Goal: Task Accomplishment & Management: Complete application form

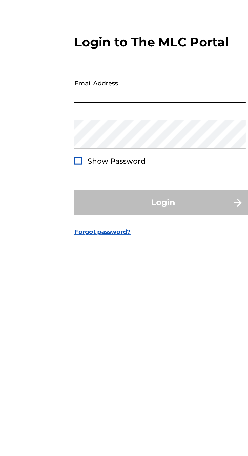
click at [123, 221] on input "Email Address" at bounding box center [123, 214] width 86 height 14
click at [133, 221] on input "Email Address" at bounding box center [123, 214] width 86 height 14
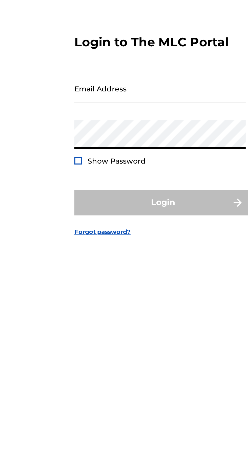
type input "[EMAIL_ADDRESS][DOMAIN_NAME]"
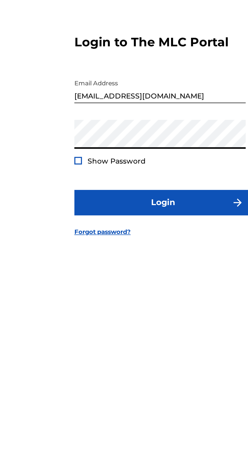
click at [86, 252] on span "Show Password" at bounding box center [100, 250] width 29 height 5
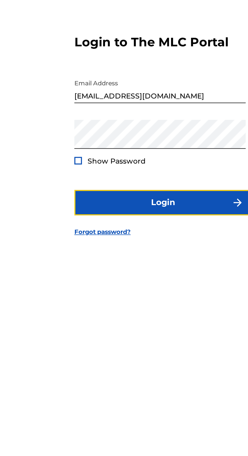
click at [126, 277] on button "Login" at bounding box center [124, 270] width 89 height 13
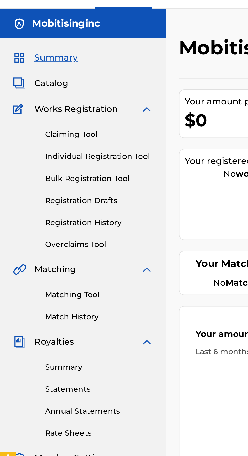
click at [58, 87] on link "Individual Registration Tool" at bounding box center [46, 84] width 51 height 5
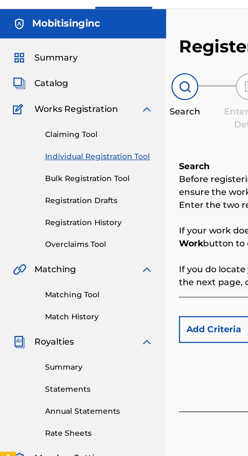
click at [56, 93] on link "Bulk Registration Tool" at bounding box center [46, 95] width 51 height 5
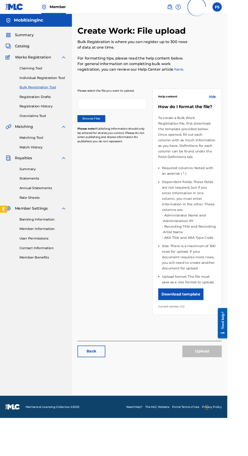
click at [109, 130] on label "Browse Files" at bounding box center [100, 130] width 30 height 8
click at [0, 0] on input "Browse Files" at bounding box center [0, 0] width 0 height 0
click at [224, 379] on button "Upload" at bounding box center [220, 383] width 43 height 13
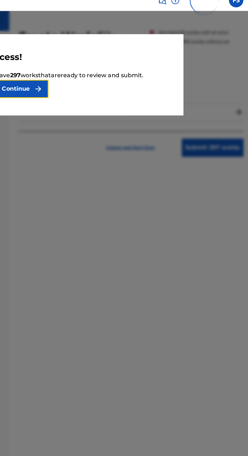
click at [106, 71] on button "Continue" at bounding box center [83, 69] width 46 height 13
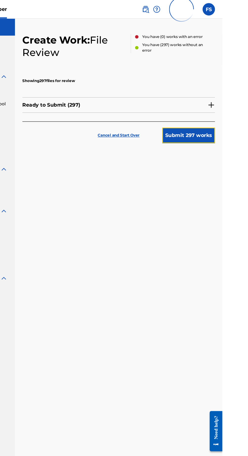
click at [226, 111] on button "Submit 297 works" at bounding box center [220, 110] width 43 height 13
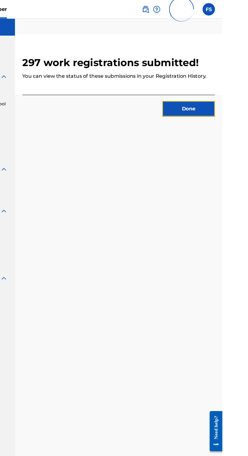
click at [234, 89] on button "Done" at bounding box center [220, 89] width 43 height 13
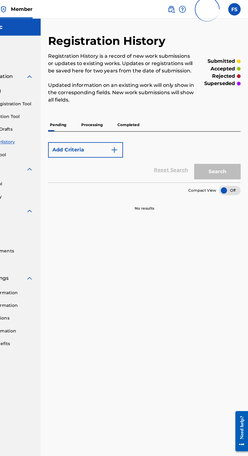
click at [110, 107] on p "Processing" at bounding box center [120, 102] width 21 height 11
click at [122, 104] on p "Processing" at bounding box center [120, 102] width 21 height 11
click at [144, 101] on p "Completed" at bounding box center [150, 102] width 21 height 11
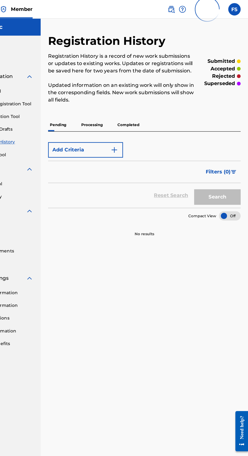
click at [121, 102] on p "Processing" at bounding box center [120, 102] width 21 height 11
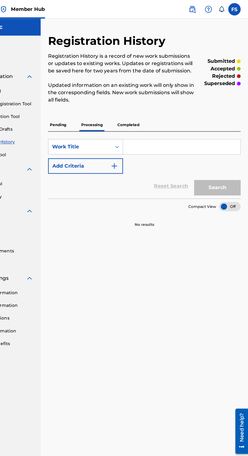
click at [101, 101] on p "Pending" at bounding box center [93, 102] width 16 height 11
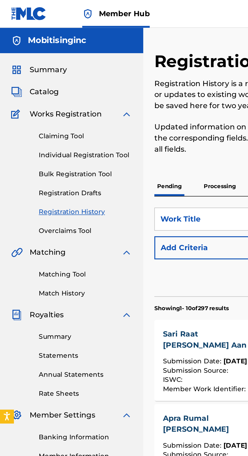
click at [51, 96] on link "Bulk Registration Tool" at bounding box center [46, 95] width 51 height 5
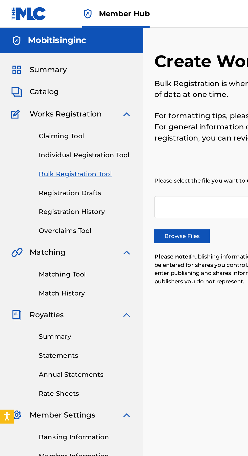
click at [106, 129] on label "Browse Files" at bounding box center [100, 130] width 30 height 8
click at [0, 0] on input "Browse Files" at bounding box center [0, 0] width 0 height 0
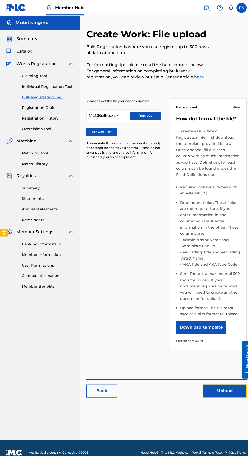
click at [218, 377] on button "Upload" at bounding box center [220, 383] width 43 height 13
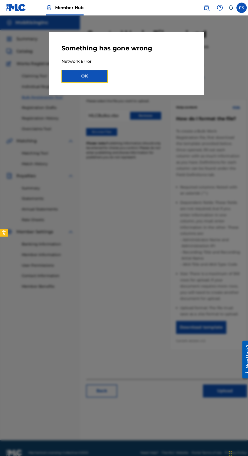
click at [106, 73] on button "OK" at bounding box center [83, 74] width 46 height 13
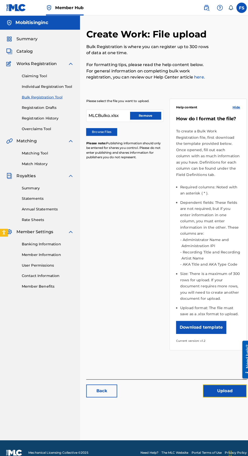
click at [217, 377] on button "Upload" at bounding box center [220, 383] width 43 height 13
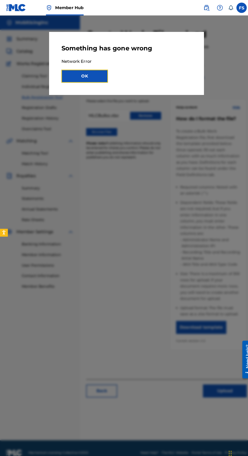
click at [106, 81] on button "OK" at bounding box center [83, 74] width 46 height 13
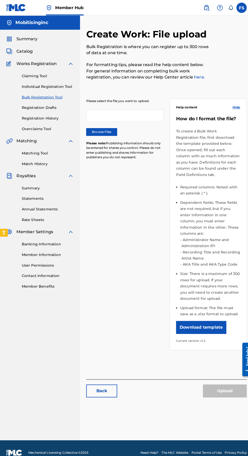
click at [103, 130] on label "Browse Files" at bounding box center [100, 130] width 30 height 8
click at [0, 0] on input "Browse Files" at bounding box center [0, 0] width 0 height 0
click at [221, 377] on button "Upload" at bounding box center [220, 383] width 43 height 13
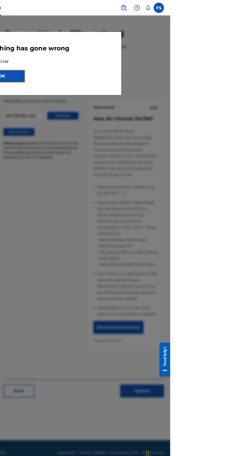
click at [106, 72] on button "OK" at bounding box center [83, 74] width 46 height 13
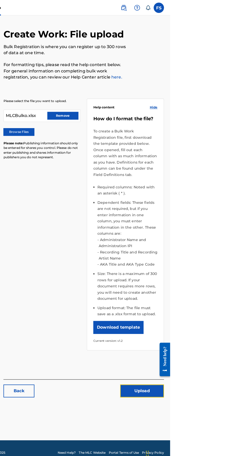
click at [227, 377] on button "Upload" at bounding box center [220, 383] width 43 height 13
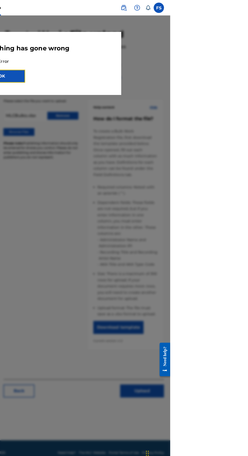
click at [106, 71] on button "OK" at bounding box center [83, 74] width 46 height 13
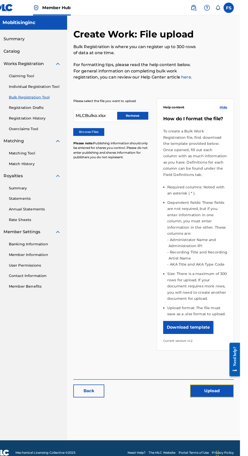
click at [222, 377] on button "Upload" at bounding box center [220, 383] width 43 height 13
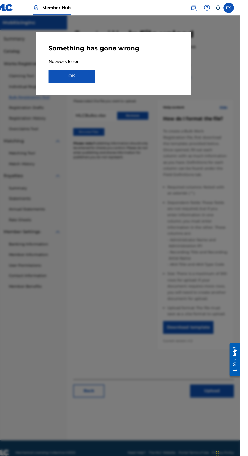
click at [165, 390] on div at bounding box center [124, 243] width 248 height 456
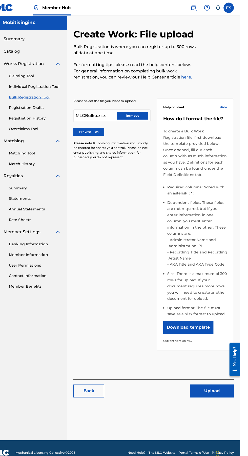
click at [131, 58] on div "Bulk Registration is where you can register up to 300 rows of data at one time.…" at bounding box center [145, 61] width 121 height 36
click at [144, 113] on button "Remove" at bounding box center [143, 114] width 30 height 8
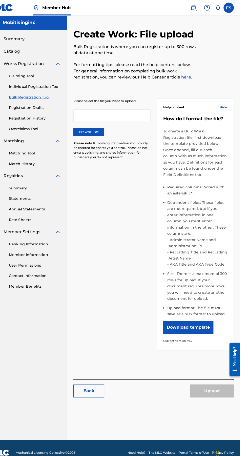
click at [106, 130] on label "Browse Files" at bounding box center [100, 130] width 30 height 8
click at [0, 0] on input "Browse Files" at bounding box center [0, 0] width 0 height 0
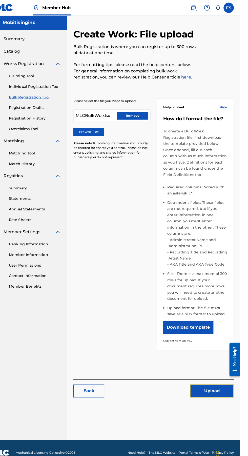
click at [219, 377] on button "Upload" at bounding box center [220, 383] width 43 height 13
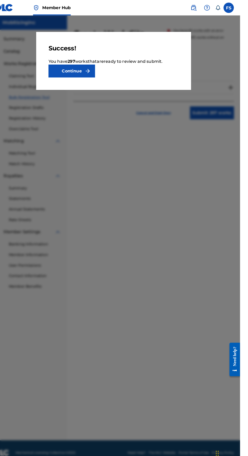
click at [195, 383] on div at bounding box center [124, 243] width 248 height 456
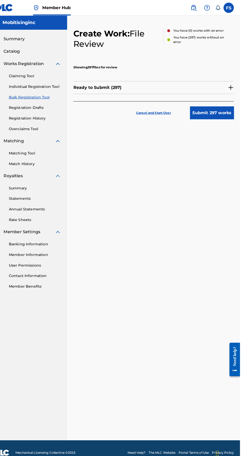
click at [157, 111] on p "Cancel and Start Over" at bounding box center [163, 110] width 34 height 5
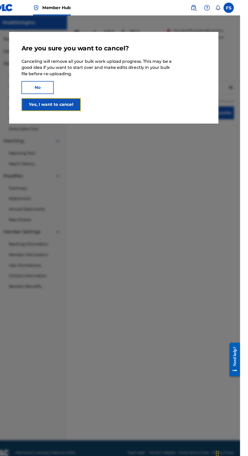
click at [92, 109] on button "Yes, I want to cancel" at bounding box center [63, 102] width 58 height 13
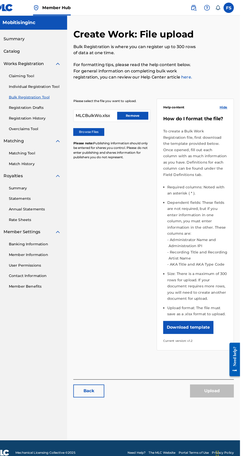
click at [105, 131] on label "Browse Files" at bounding box center [100, 130] width 30 height 8
click at [0, 0] on input "Browse Files" at bounding box center [0, 0] width 0 height 0
click at [228, 377] on button "Upload" at bounding box center [220, 383] width 43 height 13
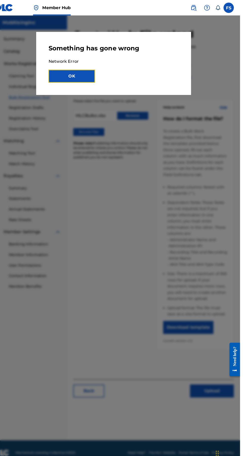
click at [106, 71] on button "OK" at bounding box center [83, 74] width 46 height 13
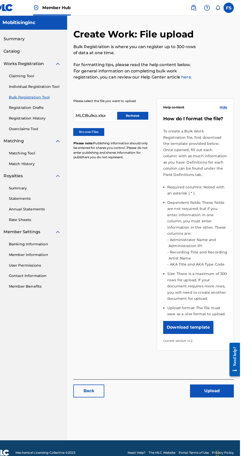
click at [106, 129] on label "Browse Files" at bounding box center [100, 130] width 30 height 8
click at [0, 0] on input "Browse Files" at bounding box center [0, 0] width 0 height 0
click at [221, 377] on button "Upload" at bounding box center [220, 383] width 43 height 13
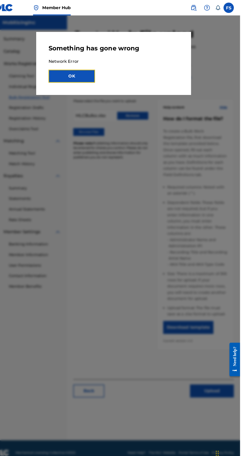
click at [106, 74] on button "OK" at bounding box center [83, 74] width 46 height 13
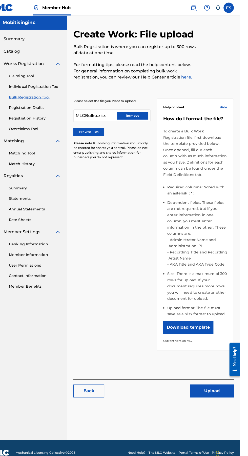
click at [101, 131] on label "Browse Files" at bounding box center [100, 130] width 30 height 8
click at [0, 0] on input "Browse Files" at bounding box center [0, 0] width 0 height 0
click at [222, 377] on button "Upload" at bounding box center [220, 383] width 43 height 13
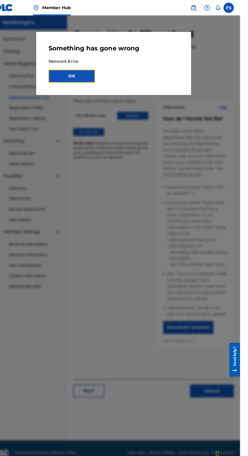
click at [106, 74] on button "OK" at bounding box center [83, 74] width 46 height 13
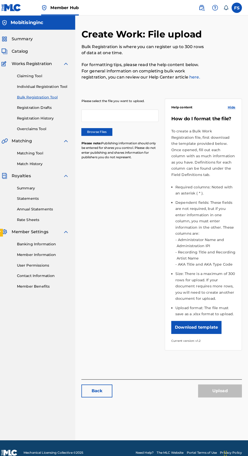
click at [109, 128] on label "Browse Files" at bounding box center [100, 130] width 30 height 8
click at [0, 0] on input "Browse Files" at bounding box center [0, 0] width 0 height 0
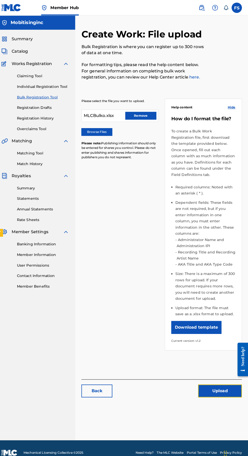
click at [220, 377] on button "Upload" at bounding box center [220, 383] width 43 height 13
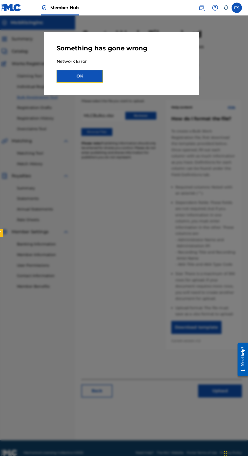
click at [106, 75] on button "OK" at bounding box center [83, 74] width 46 height 13
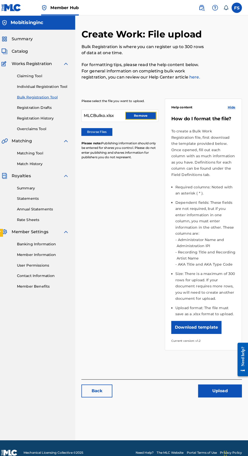
click at [147, 110] on button "Remove" at bounding box center [143, 114] width 30 height 8
click at [99, 129] on label "Browse Files" at bounding box center [100, 130] width 30 height 8
click at [0, 0] on input "Browse Files" at bounding box center [0, 0] width 0 height 0
click at [218, 372] on div "Back Upload" at bounding box center [164, 381] width 158 height 18
click at [221, 377] on div "Upload" at bounding box center [220, 383] width 43 height 13
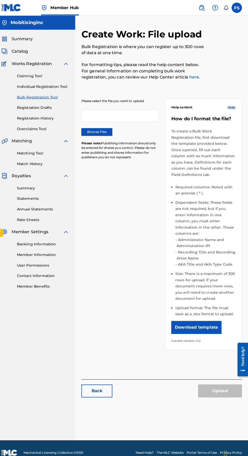
click at [109, 131] on label "Browse Files" at bounding box center [100, 130] width 30 height 8
click at [0, 0] on input "Browse Files" at bounding box center [0, 0] width 0 height 0
click at [109, 129] on label "Browse Files" at bounding box center [100, 130] width 30 height 8
click at [0, 0] on input "Browse Files" at bounding box center [0, 0] width 0 height 0
click at [214, 378] on button "Upload" at bounding box center [220, 383] width 43 height 13
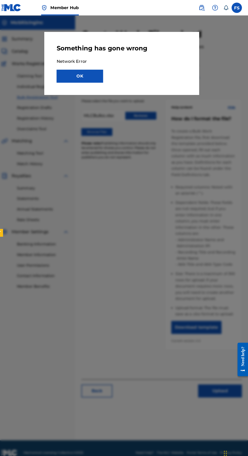
click at [136, 88] on div "Something has gone wrong Network Error OK" at bounding box center [124, 62] width 152 height 62
click at [106, 80] on button "OK" at bounding box center [83, 74] width 46 height 13
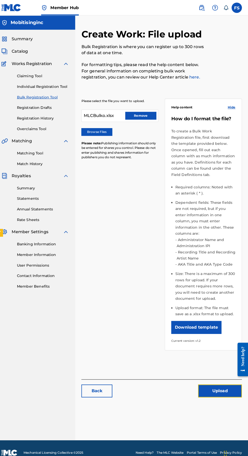
click at [221, 377] on button "Upload" at bounding box center [220, 383] width 43 height 13
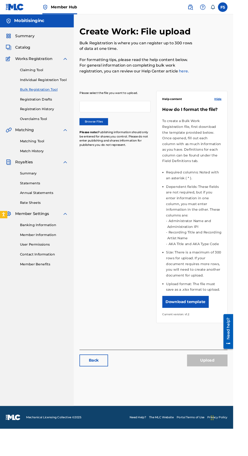
click at [105, 133] on label "Browse Files" at bounding box center [100, 130] width 30 height 8
click at [0, 0] on input "Browse Files" at bounding box center [0, 0] width 0 height 0
click at [213, 381] on button "Upload" at bounding box center [220, 383] width 43 height 13
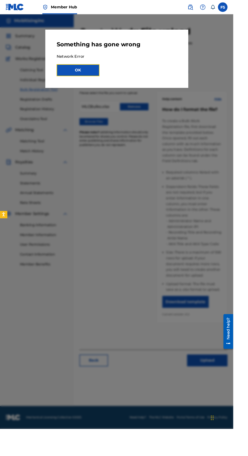
click at [106, 79] on button "OK" at bounding box center [83, 74] width 46 height 13
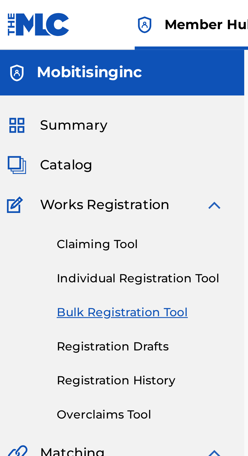
click at [43, 118] on link "Registration History" at bounding box center [46, 115] width 51 height 5
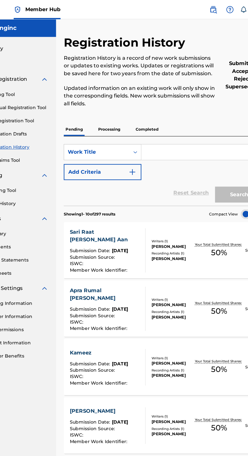
click at [180, 205] on div "[PERSON_NAME]" at bounding box center [170, 204] width 33 height 5
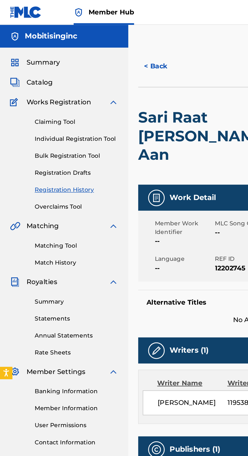
click at [47, 94] on link "Bulk Registration Tool" at bounding box center [46, 95] width 51 height 5
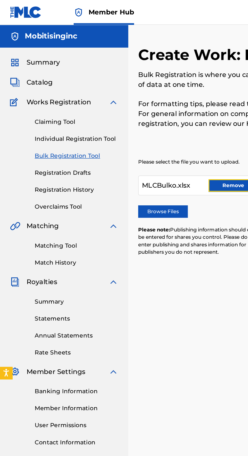
click at [138, 114] on button "Remove" at bounding box center [143, 114] width 30 height 8
click at [106, 128] on label "Browse Files" at bounding box center [100, 130] width 30 height 8
click at [0, 0] on input "Browse Files" at bounding box center [0, 0] width 0 height 0
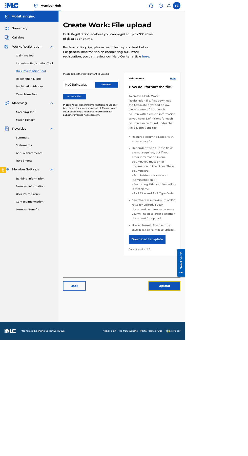
click at [234, 377] on button "Upload" at bounding box center [220, 383] width 43 height 13
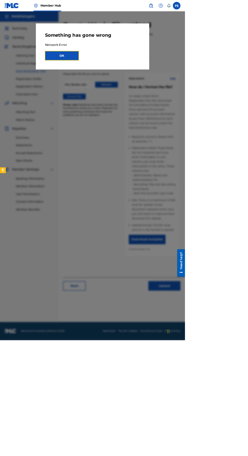
click at [106, 74] on button "OK" at bounding box center [83, 74] width 46 height 13
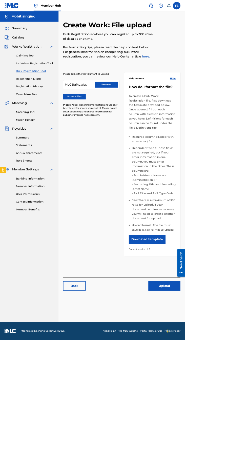
click at [216, 361] on div "Please select the file you want to upload. MLCBulko.xlsx Remove Browse Files Pl…" at bounding box center [164, 229] width 158 height 288
click at [222, 377] on button "Upload" at bounding box center [220, 383] width 43 height 13
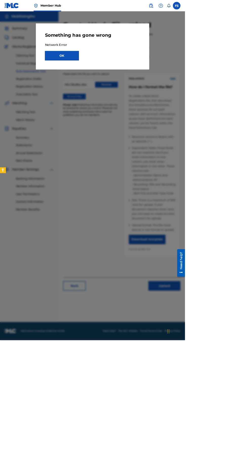
click at [127, 92] on div "Something has gone wrong Network Error OK" at bounding box center [124, 62] width 152 height 62
click at [106, 69] on button "OK" at bounding box center [83, 74] width 46 height 13
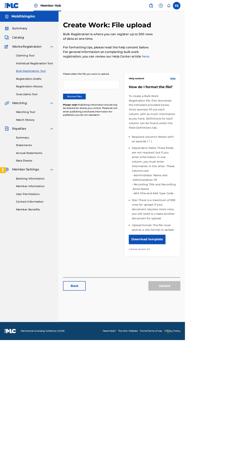
click at [92, 129] on label "Browse Files" at bounding box center [100, 130] width 30 height 8
click at [0, 0] on input "Browse Files" at bounding box center [0, 0] width 0 height 0
click at [229, 380] on button "Upload" at bounding box center [220, 383] width 43 height 13
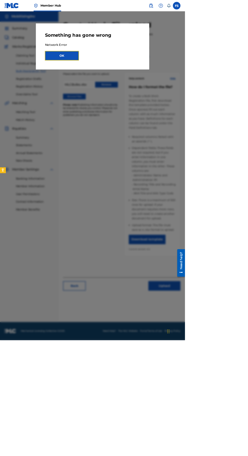
click at [106, 77] on button "OK" at bounding box center [83, 74] width 46 height 13
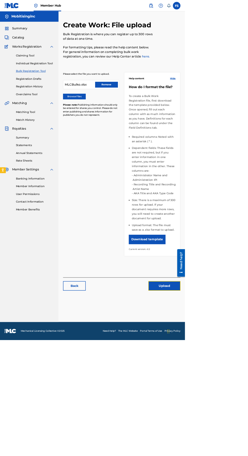
click at [225, 377] on button "Upload" at bounding box center [220, 383] width 43 height 13
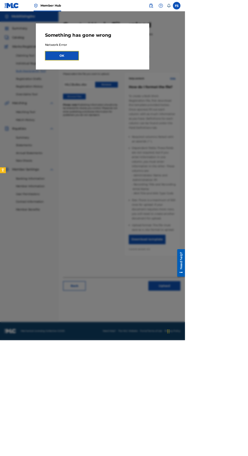
click at [106, 75] on button "OK" at bounding box center [83, 74] width 46 height 13
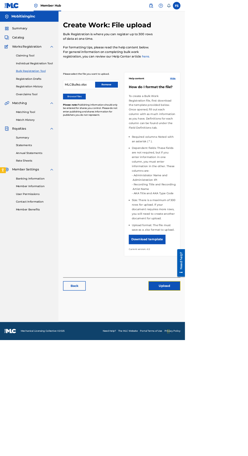
click at [226, 381] on button "Upload" at bounding box center [220, 383] width 43 height 13
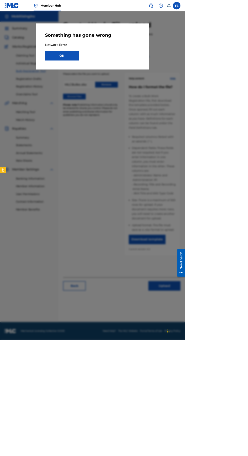
click at [123, 88] on div "Something has gone wrong Network Error OK" at bounding box center [124, 62] width 152 height 62
click at [106, 73] on button "OK" at bounding box center [83, 74] width 46 height 13
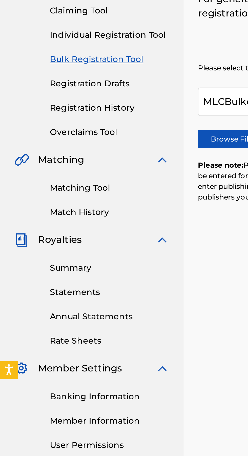
click at [52, 115] on link "Registration History" at bounding box center [46, 115] width 51 height 5
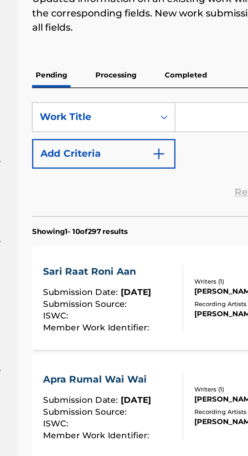
click at [127, 192] on div "Sari Raat Roni Aan Submission Date : Sep 29, 2025 Submission Source : ISWC : Me…" at bounding box center [112, 197] width 47 height 29
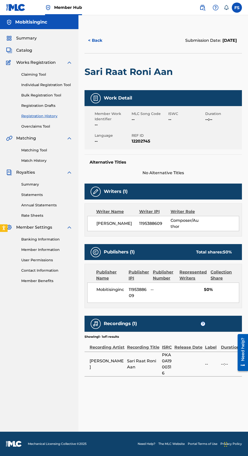
click at [46, 106] on link "Registration Drafts" at bounding box center [46, 105] width 51 height 5
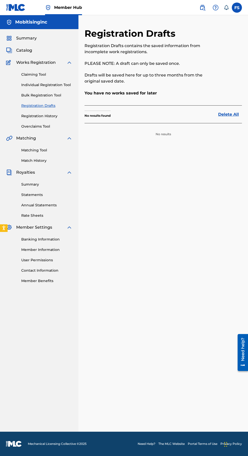
click at [50, 95] on link "Bulk Registration Tool" at bounding box center [46, 95] width 51 height 5
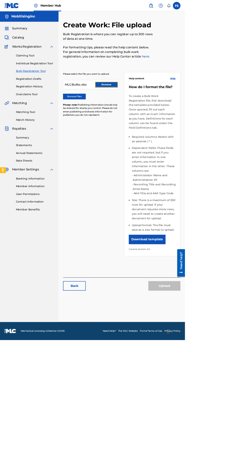
click at [141, 111] on button "Remove" at bounding box center [143, 114] width 30 height 8
click at [100, 131] on label "Browse Files" at bounding box center [100, 130] width 30 height 8
click at [0, 0] on input "Browse Files" at bounding box center [0, 0] width 0 height 0
click at [221, 377] on button "Upload" at bounding box center [220, 383] width 43 height 13
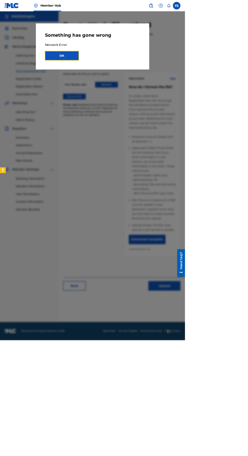
click at [106, 69] on button "OK" at bounding box center [83, 74] width 46 height 13
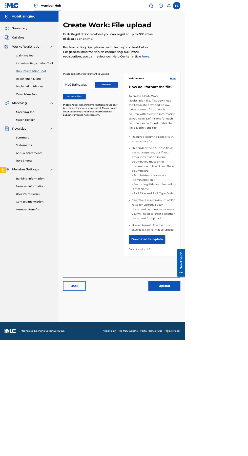
click at [192, 315] on button "Download template" at bounding box center [197, 321] width 49 height 13
click at [224, 377] on button "Upload" at bounding box center [220, 383] width 43 height 13
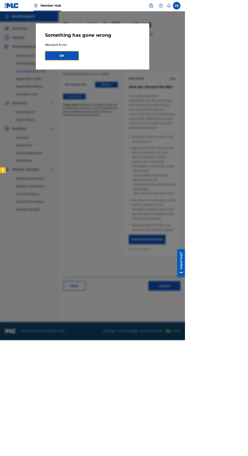
click at [106, 70] on button "OK" at bounding box center [83, 74] width 46 height 13
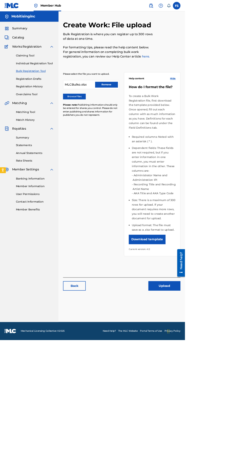
click at [100, 126] on label "Browse Files" at bounding box center [100, 130] width 30 height 8
click at [0, 0] on input "Browse Files" at bounding box center [0, 0] width 0 height 0
click at [101, 129] on label "Browse Files" at bounding box center [100, 130] width 30 height 8
click at [0, 0] on input "Browse Files" at bounding box center [0, 0] width 0 height 0
click at [230, 377] on button "Upload" at bounding box center [220, 383] width 43 height 13
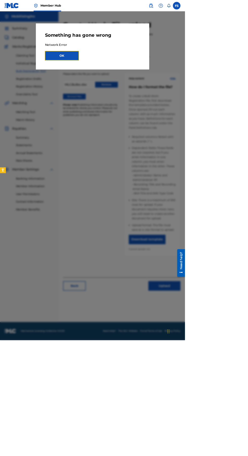
click at [106, 70] on button "OK" at bounding box center [83, 74] width 46 height 13
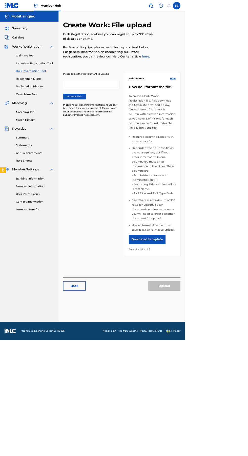
click at [105, 128] on label "Browse Files" at bounding box center [100, 130] width 30 height 8
click at [0, 0] on input "Browse Files" at bounding box center [0, 0] width 0 height 0
click at [232, 377] on button "Upload" at bounding box center [220, 383] width 43 height 13
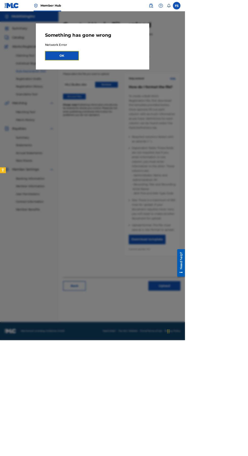
click at [106, 75] on button "OK" at bounding box center [83, 74] width 46 height 13
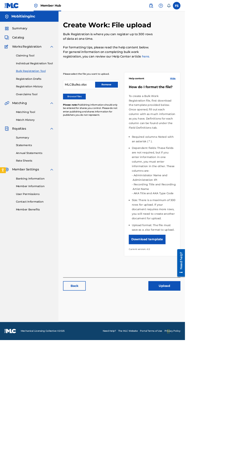
click at [6, 349] on nav "Mobitisinginc Summary Catalog Works Registration Claiming Tool Individual Regis…" at bounding box center [39, 223] width 79 height 417
click at [227, 377] on button "Upload" at bounding box center [220, 383] width 43 height 13
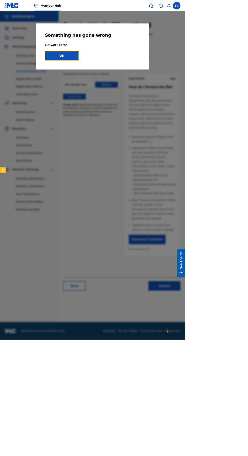
click at [106, 71] on button "OK" at bounding box center [83, 74] width 46 height 13
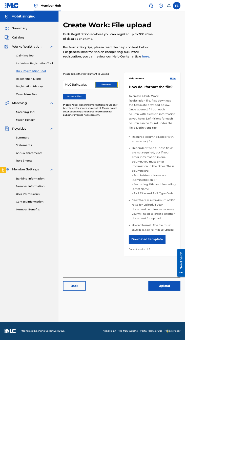
click at [146, 110] on button "Remove" at bounding box center [143, 114] width 30 height 8
click at [106, 129] on label "Browse Files" at bounding box center [100, 130] width 30 height 8
click at [0, 0] on input "Browse Files" at bounding box center [0, 0] width 0 height 0
click at [108, 131] on label "Browse Files" at bounding box center [100, 130] width 30 height 8
click at [0, 0] on input "Browse Files" at bounding box center [0, 0] width 0 height 0
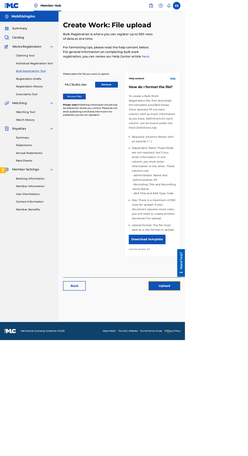
click at [231, 380] on button "Upload" at bounding box center [220, 383] width 43 height 13
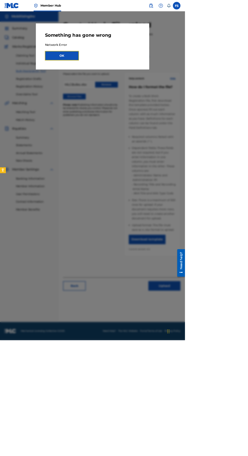
click at [106, 75] on button "OK" at bounding box center [83, 74] width 46 height 13
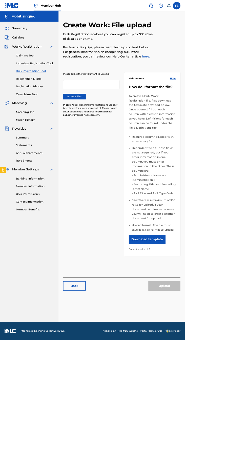
click at [103, 129] on label "Browse Files" at bounding box center [100, 130] width 30 height 8
click at [0, 0] on input "Browse Files" at bounding box center [0, 0] width 0 height 0
click at [234, 380] on button "Upload" at bounding box center [220, 383] width 43 height 13
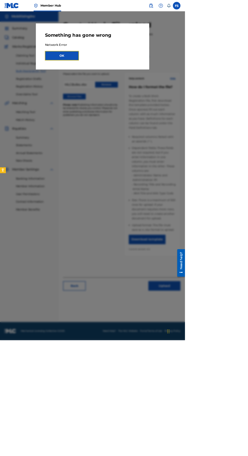
click at [106, 72] on button "OK" at bounding box center [83, 74] width 46 height 13
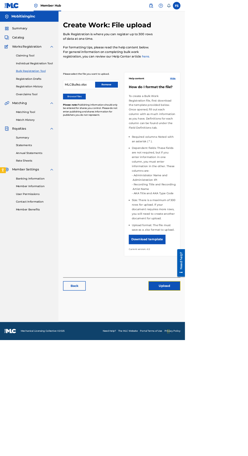
click at [227, 377] on button "Upload" at bounding box center [220, 383] width 43 height 13
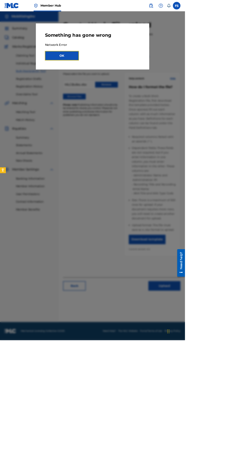
click at [106, 74] on button "OK" at bounding box center [83, 74] width 46 height 13
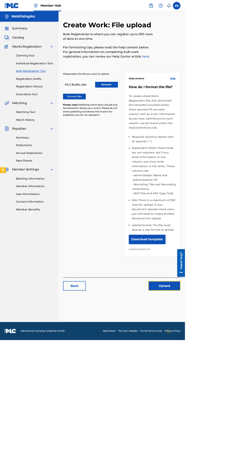
click at [221, 377] on button "Upload" at bounding box center [220, 383] width 43 height 13
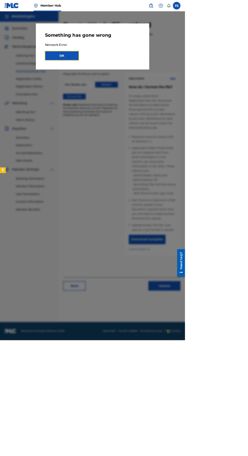
click at [106, 77] on button "OK" at bounding box center [83, 74] width 46 height 13
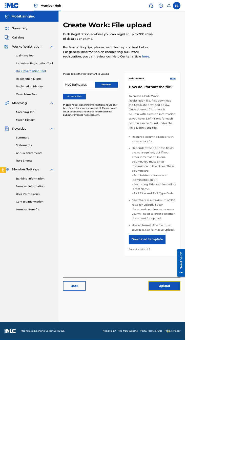
click at [227, 379] on button "Upload" at bounding box center [220, 383] width 43 height 13
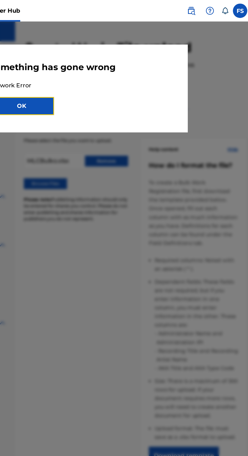
click at [106, 80] on button "OK" at bounding box center [83, 74] width 46 height 13
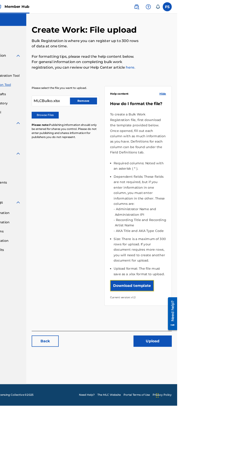
click at [211, 315] on button "Download template" at bounding box center [197, 321] width 49 height 13
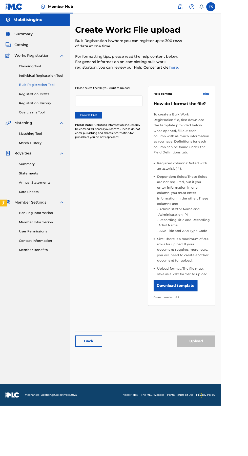
click at [106, 129] on label "Browse Files" at bounding box center [100, 130] width 30 height 8
click at [0, 0] on input "Browse Files" at bounding box center [0, 0] width 0 height 0
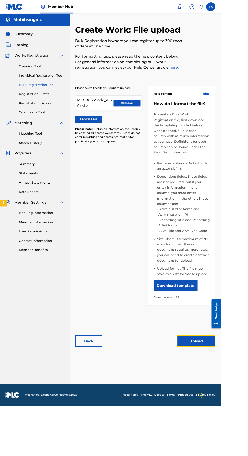
click at [228, 377] on button "Upload" at bounding box center [220, 383] width 43 height 13
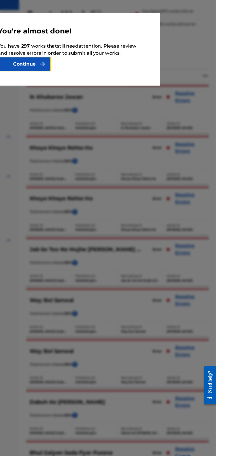
click at [106, 82] on button "Continue" at bounding box center [83, 75] width 46 height 13
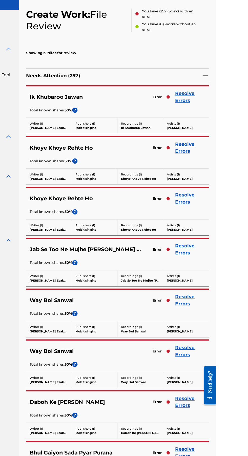
click at [224, 100] on link "Resolve Errors" at bounding box center [226, 104] width 26 height 12
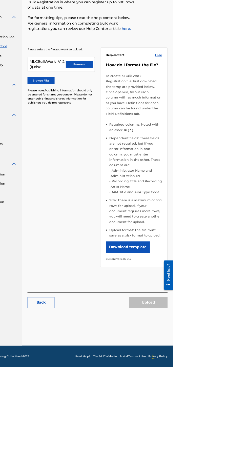
click at [217, 377] on div "Upload" at bounding box center [220, 383] width 43 height 13
click at [150, 113] on button "Remove" at bounding box center [143, 116] width 30 height 8
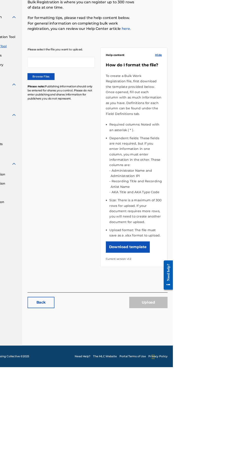
click at [110, 129] on label "Browse Files" at bounding box center [100, 130] width 30 height 8
click at [0, 0] on input "Browse Files" at bounding box center [0, 0] width 0 height 0
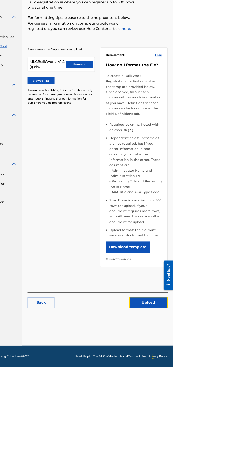
click at [233, 377] on button "Upload" at bounding box center [220, 383] width 43 height 13
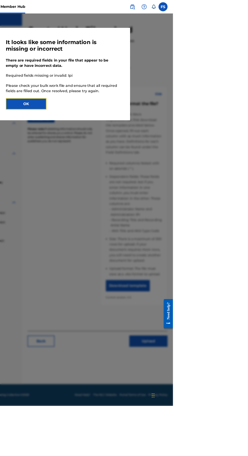
click at [106, 123] on button "OK" at bounding box center [83, 116] width 46 height 13
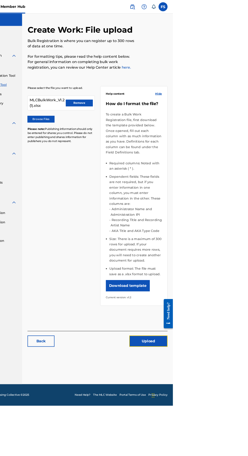
click at [231, 377] on button "Upload" at bounding box center [220, 383] width 43 height 13
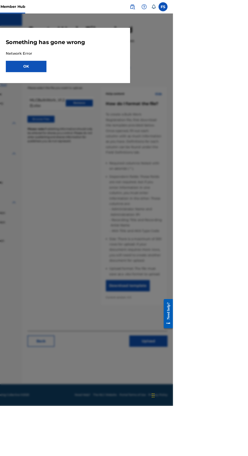
click at [156, 82] on div "Something has gone wrong Network Error OK" at bounding box center [124, 62] width 152 height 62
click at [106, 75] on button "OK" at bounding box center [83, 74] width 46 height 13
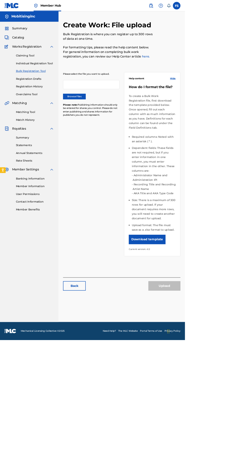
click at [110, 129] on label "Browse Files" at bounding box center [100, 130] width 30 height 8
click at [0, 0] on input "Browse Files" at bounding box center [0, 0] width 0 height 0
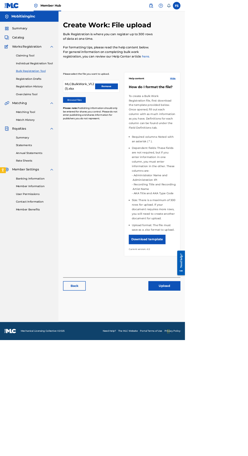
click at [229, 396] on div "Create Work: File upload Bulk Registration is where you can register up to 300 …" at bounding box center [164, 230] width 170 height 404
click at [223, 382] on button "Upload" at bounding box center [220, 383] width 43 height 13
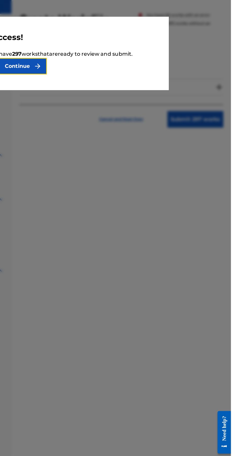
click at [106, 72] on button "Continue" at bounding box center [83, 69] width 46 height 13
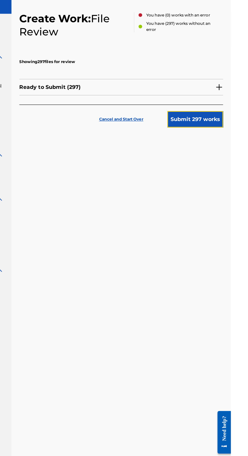
click at [224, 111] on button "Submit 297 works" at bounding box center [220, 110] width 43 height 13
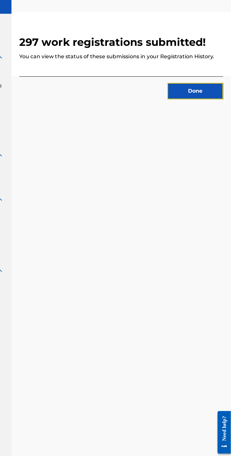
click at [234, 88] on button "Done" at bounding box center [220, 89] width 43 height 13
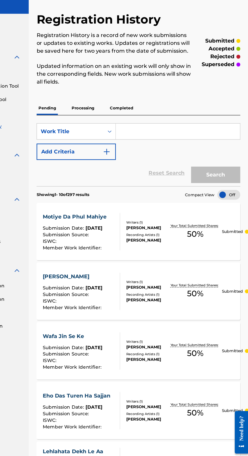
click at [131, 193] on span "[DATE]" at bounding box center [129, 195] width 13 height 5
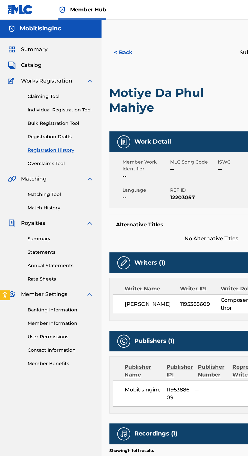
click at [51, 95] on link "Bulk Registration Tool" at bounding box center [46, 95] width 51 height 5
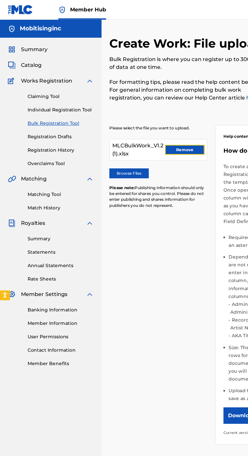
click at [143, 116] on button "Remove" at bounding box center [143, 116] width 30 height 8
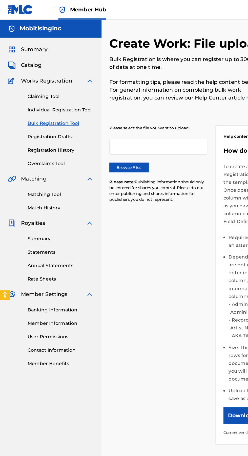
click at [107, 128] on label "Browse Files" at bounding box center [100, 130] width 30 height 8
click at [0, 0] on input "Browse Files" at bounding box center [0, 0] width 0 height 0
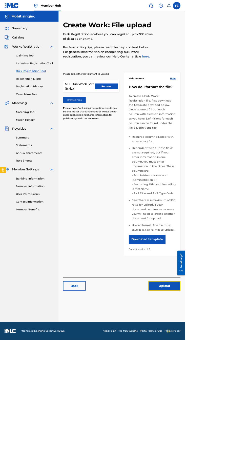
click at [221, 377] on button "Upload" at bounding box center [220, 383] width 43 height 13
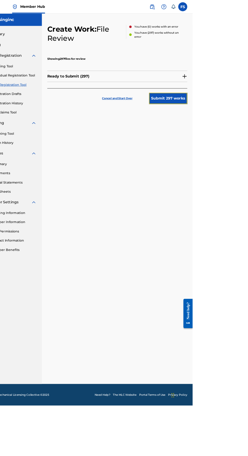
click at [224, 111] on button "Submit 297 works" at bounding box center [220, 110] width 43 height 13
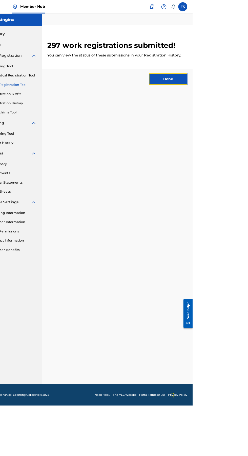
click at [230, 92] on button "Done" at bounding box center [220, 89] width 43 height 13
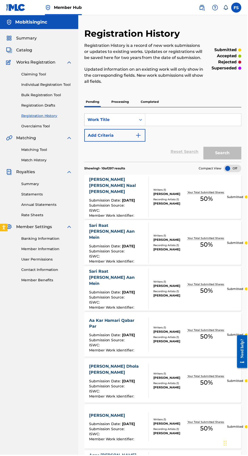
click at [122, 99] on p "Processing" at bounding box center [120, 102] width 21 height 11
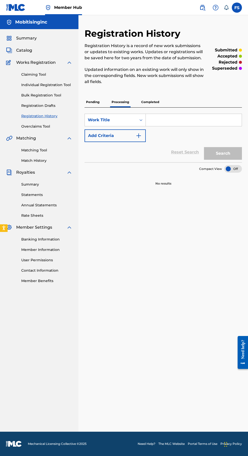
click at [151, 102] on p "Completed" at bounding box center [150, 102] width 21 height 11
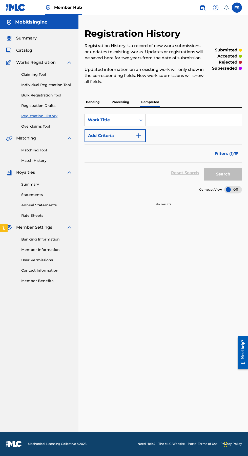
click at [99, 102] on p "Pending" at bounding box center [93, 102] width 16 height 11
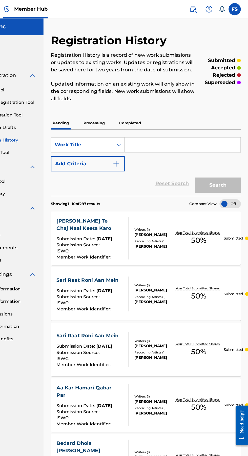
click at [122, 102] on p "Processing" at bounding box center [120, 102] width 21 height 11
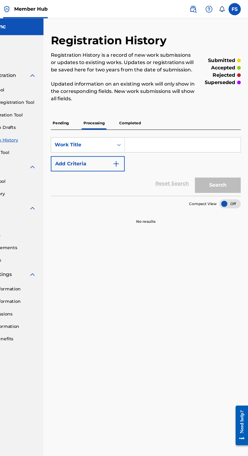
click at [146, 102] on p "Completed" at bounding box center [150, 102] width 21 height 11
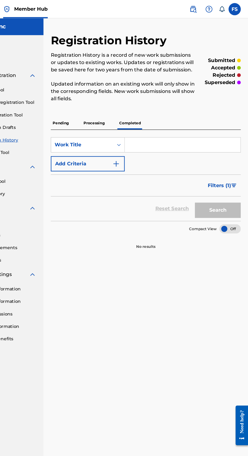
click at [96, 99] on p "Pending" at bounding box center [93, 102] width 16 height 11
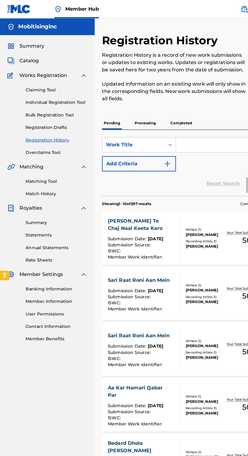
click at [29, 95] on link "Bulk Registration Tool" at bounding box center [46, 95] width 51 height 5
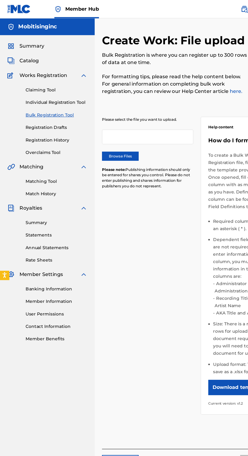
click at [101, 129] on label "Browse Files" at bounding box center [100, 130] width 30 height 8
click at [0, 0] on input "Browse Files" at bounding box center [0, 0] width 0 height 0
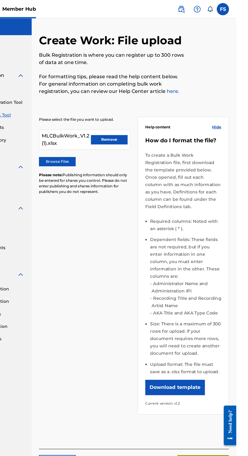
click at [221, 377] on button "Upload" at bounding box center [220, 383] width 43 height 13
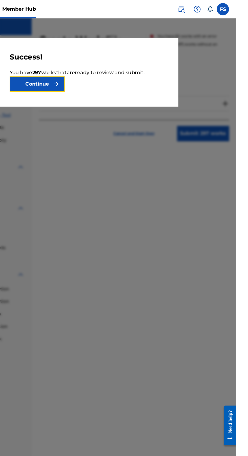
click at [106, 75] on button "Continue" at bounding box center [83, 69] width 46 height 13
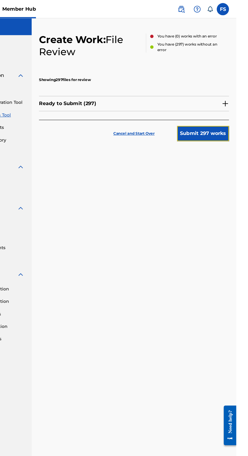
click at [229, 111] on button "Submit 297 works" at bounding box center [220, 110] width 43 height 13
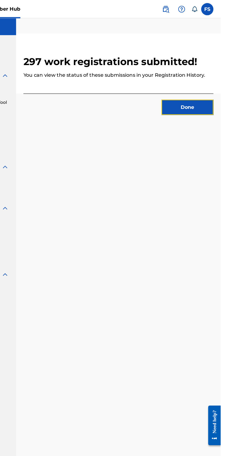
click at [230, 89] on button "Done" at bounding box center [220, 89] width 43 height 13
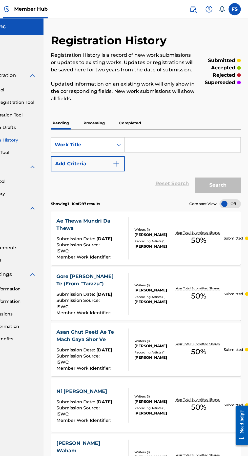
click at [122, 101] on p "Processing" at bounding box center [120, 102] width 21 height 11
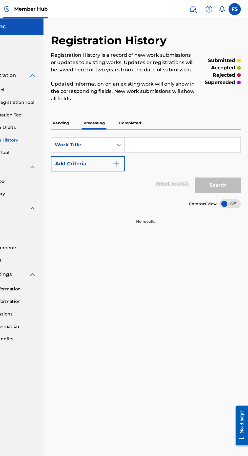
click at [151, 102] on p "Completed" at bounding box center [150, 102] width 21 height 11
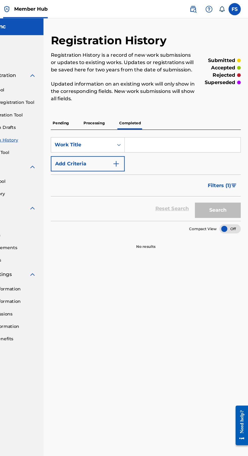
click at [93, 101] on p "Pending" at bounding box center [93, 102] width 16 height 11
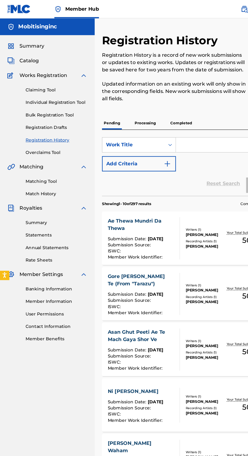
click at [26, 50] on span "Catalog" at bounding box center [24, 50] width 16 height 6
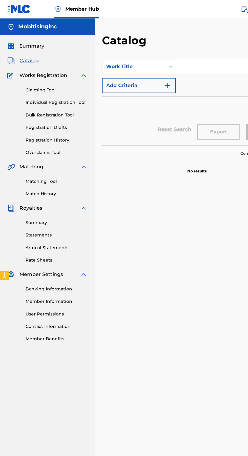
click at [48, 86] on link "Individual Registration Tool" at bounding box center [46, 84] width 51 height 5
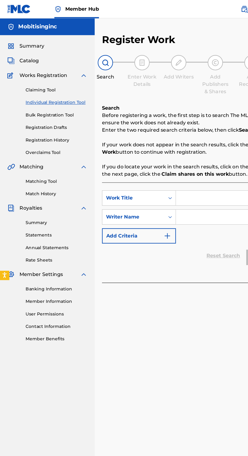
click at [55, 94] on link "Bulk Registration Tool" at bounding box center [46, 95] width 51 height 5
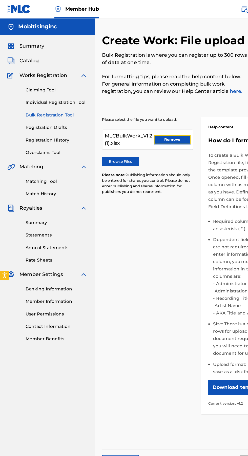
click at [147, 116] on button "Remove" at bounding box center [143, 116] width 30 height 8
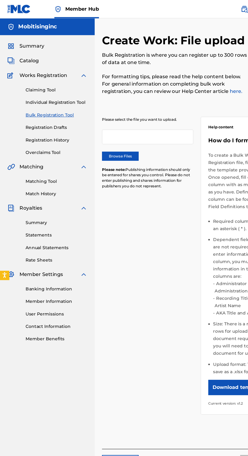
click at [99, 130] on label "Browse Files" at bounding box center [100, 130] width 30 height 8
click at [0, 0] on input "Browse Files" at bounding box center [0, 0] width 0 height 0
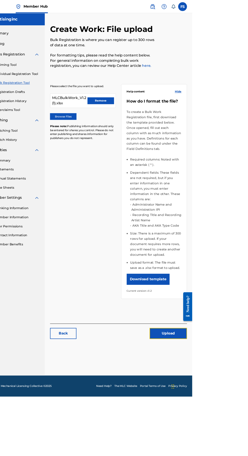
click at [224, 378] on button "Upload" at bounding box center [220, 383] width 43 height 13
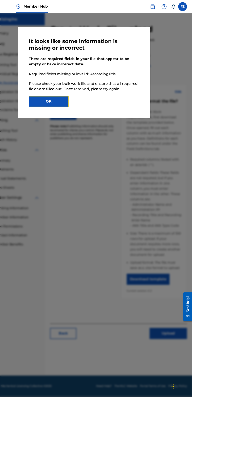
click at [106, 123] on button "OK" at bounding box center [83, 116] width 46 height 13
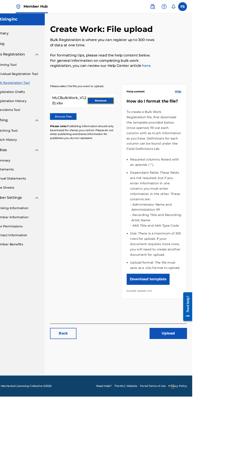
click at [137, 112] on button "Remove" at bounding box center [143, 116] width 30 height 8
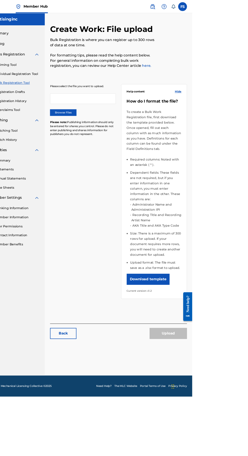
click at [102, 129] on label "Browse Files" at bounding box center [100, 130] width 30 height 8
click at [0, 0] on input "Browse Files" at bounding box center [0, 0] width 0 height 0
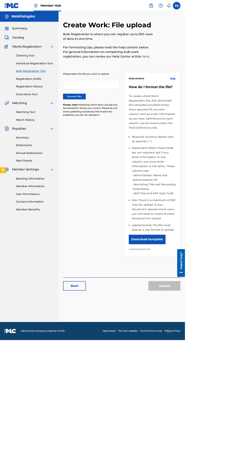
click at [105, 129] on label "Browse Files" at bounding box center [100, 130] width 30 height 8
click at [0, 0] on input "Browse Files" at bounding box center [0, 0] width 0 height 0
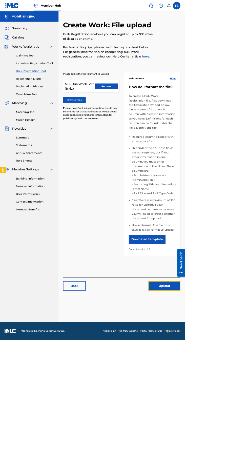
click at [238, 377] on button "Upload" at bounding box center [220, 383] width 43 height 13
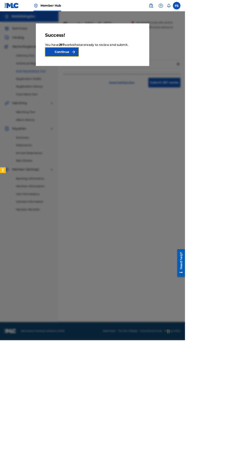
click at [106, 71] on button "Continue" at bounding box center [83, 69] width 46 height 13
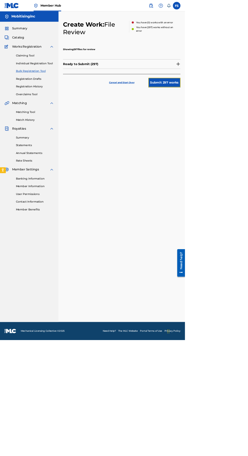
click at [239, 105] on button "Submit 297 works" at bounding box center [220, 110] width 43 height 13
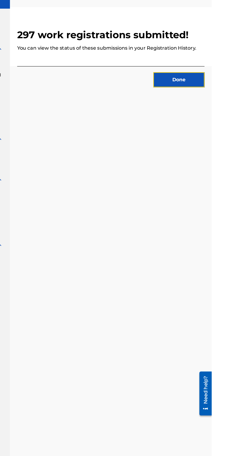
click at [227, 92] on button "Done" at bounding box center [220, 89] width 43 height 13
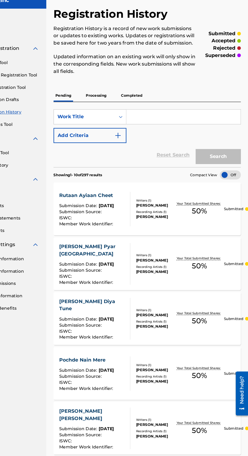
click at [125, 102] on p "Processing" at bounding box center [120, 102] width 21 height 11
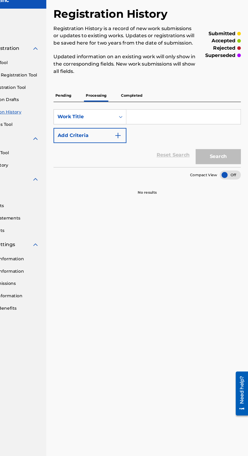
click at [150, 102] on p "Completed" at bounding box center [150, 102] width 21 height 11
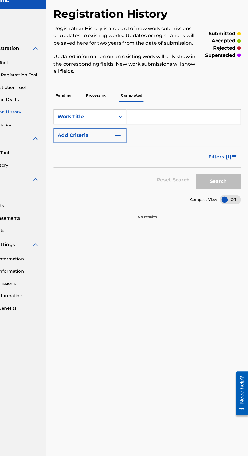
click at [97, 98] on p "Pending" at bounding box center [93, 102] width 16 height 11
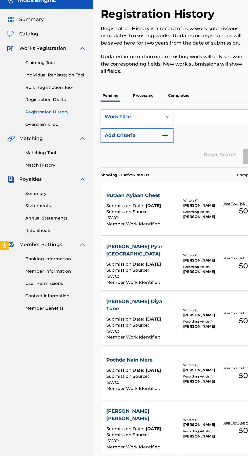
click at [53, 94] on link "Bulk Registration Tool" at bounding box center [46, 95] width 51 height 5
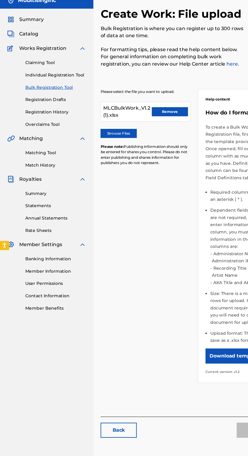
click at [141, 127] on div "Please select the file you want to upload. MLCBulkWork_V1.2 (1).xlsx Remove Bro…" at bounding box center [123, 132] width 76 height 70
click at [137, 116] on button "Remove" at bounding box center [143, 116] width 30 height 8
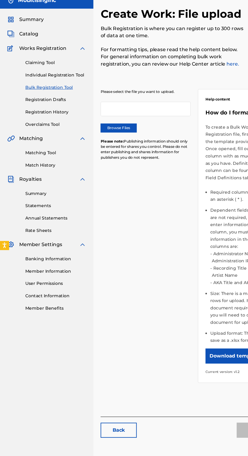
click at [102, 129] on label "Browse Files" at bounding box center [100, 130] width 30 height 8
click at [0, 0] on input "Browse Files" at bounding box center [0, 0] width 0 height 0
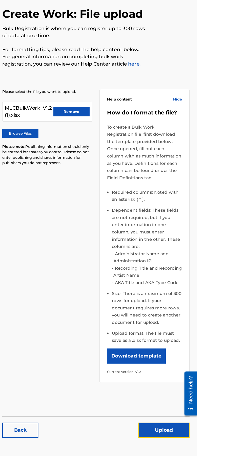
click at [219, 377] on button "Upload" at bounding box center [220, 383] width 43 height 13
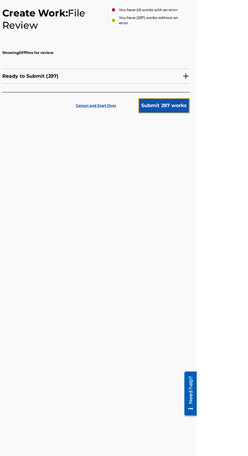
click at [221, 114] on button "Submit 297 works" at bounding box center [220, 110] width 43 height 13
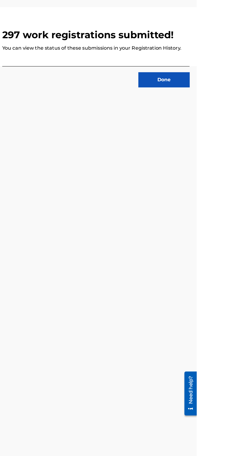
click at [214, 102] on div "297 work registrations submitted! You can view the status of these submissions …" at bounding box center [164, 230] width 170 height 404
click at [204, 88] on button "Done" at bounding box center [220, 89] width 43 height 13
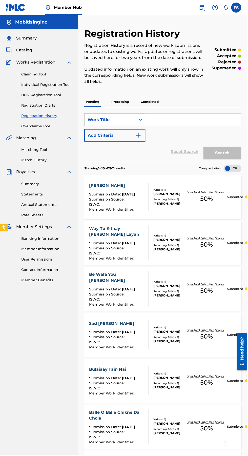
click at [48, 105] on link "Registration Drafts" at bounding box center [46, 105] width 51 height 5
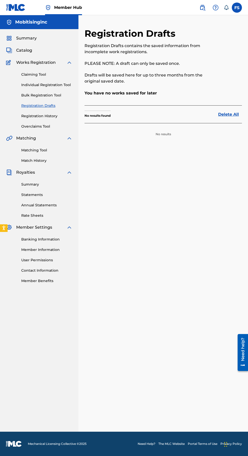
click at [56, 96] on link "Bulk Registration Tool" at bounding box center [46, 95] width 51 height 5
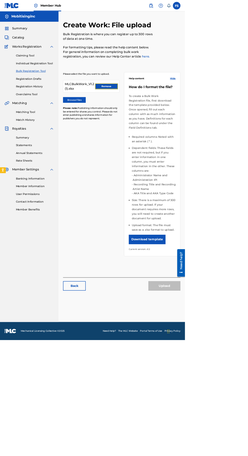
click at [146, 112] on button "Remove" at bounding box center [143, 116] width 30 height 8
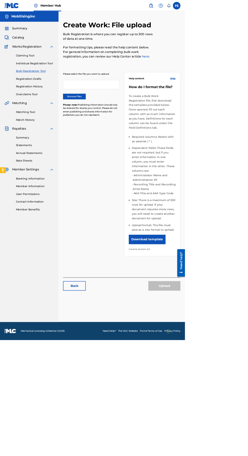
click at [99, 126] on label "Browse Files" at bounding box center [100, 130] width 30 height 8
click at [0, 0] on input "Browse Files" at bounding box center [0, 0] width 0 height 0
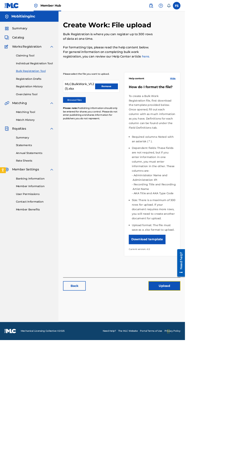
click at [226, 377] on button "Upload" at bounding box center [220, 383] width 43 height 13
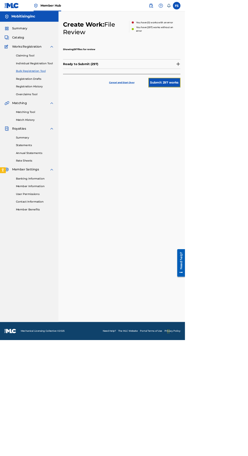
click at [233, 113] on button "Submit 297 works" at bounding box center [220, 110] width 43 height 13
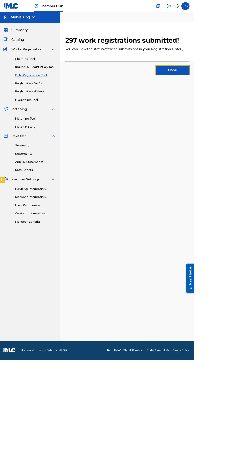
click at [221, 89] on button "Done" at bounding box center [220, 89] width 43 height 13
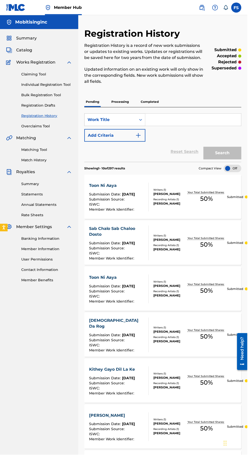
scroll to position [8, 0]
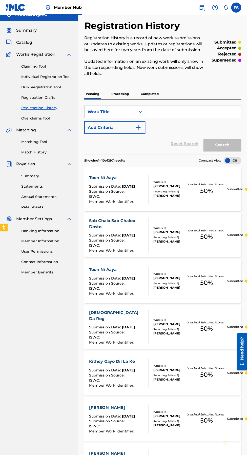
click at [51, 86] on link "Bulk Registration Tool" at bounding box center [46, 87] width 51 height 5
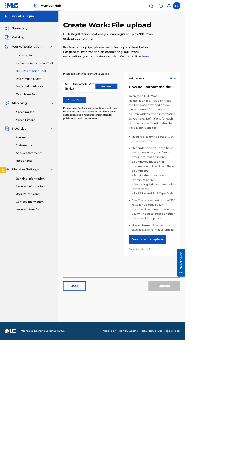
click at [139, 115] on button "Remove" at bounding box center [143, 116] width 30 height 8
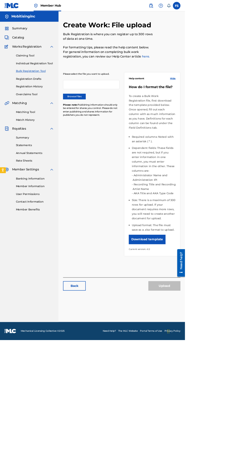
click at [55, 456] on html "Accessibility Screen-Reader Guide, Feedback, and Issue Reporting | New window 0…" at bounding box center [124, 228] width 248 height 456
click at [102, 129] on label "Browse Files" at bounding box center [100, 130] width 30 height 8
click at [0, 0] on input "Browse Files" at bounding box center [0, 0] width 0 height 0
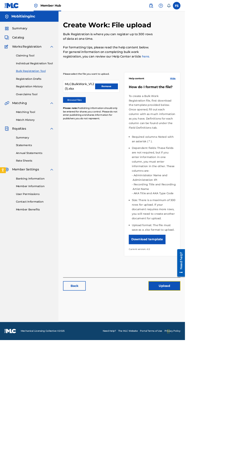
click at [229, 383] on button "Upload" at bounding box center [220, 383] width 43 height 13
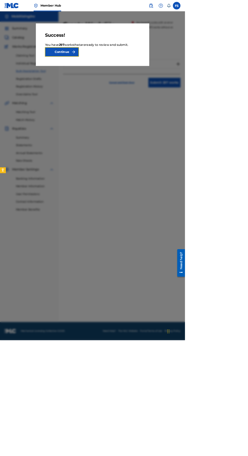
click at [106, 73] on button "Continue" at bounding box center [83, 69] width 46 height 13
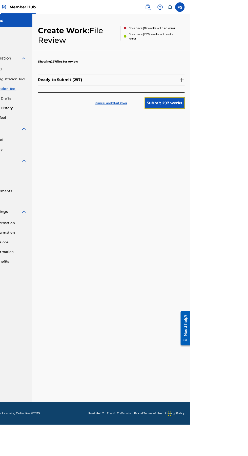
click at [230, 110] on button "Submit 297 works" at bounding box center [220, 110] width 43 height 13
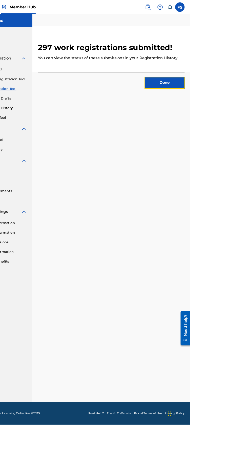
click at [222, 85] on button "Done" at bounding box center [220, 89] width 43 height 13
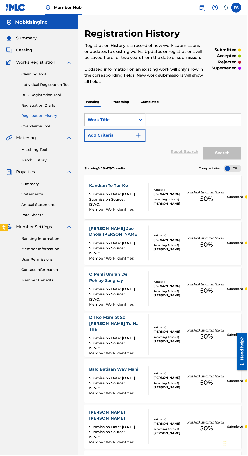
scroll to position [1, 0]
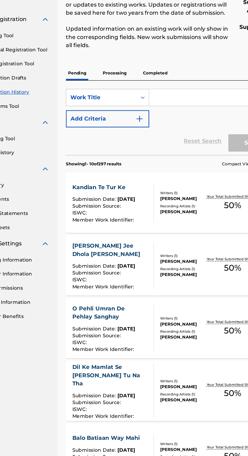
click at [127, 97] on p "Processing" at bounding box center [120, 101] width 21 height 11
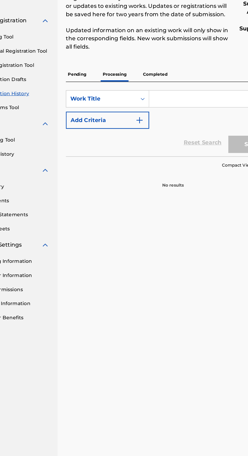
click at [146, 102] on p "Completed" at bounding box center [150, 102] width 21 height 11
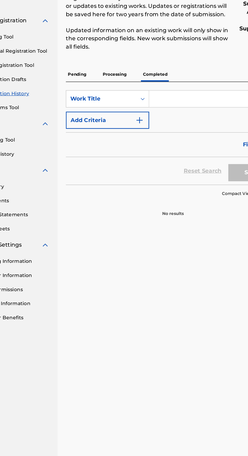
click at [90, 97] on p "Pending" at bounding box center [93, 102] width 16 height 11
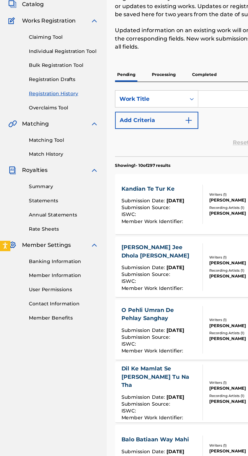
click at [46, 105] on link "Registration Drafts" at bounding box center [46, 105] width 51 height 5
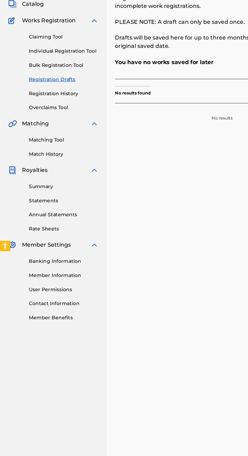
click at [54, 94] on link "Bulk Registration Tool" at bounding box center [46, 95] width 51 height 5
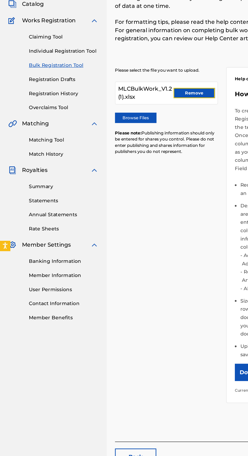
click at [141, 116] on button "Remove" at bounding box center [143, 116] width 30 height 8
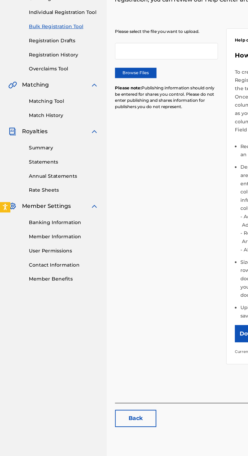
click at [102, 129] on label "Browse Files" at bounding box center [100, 130] width 30 height 8
click at [0, 0] on input "Browse Files" at bounding box center [0, 0] width 0 height 0
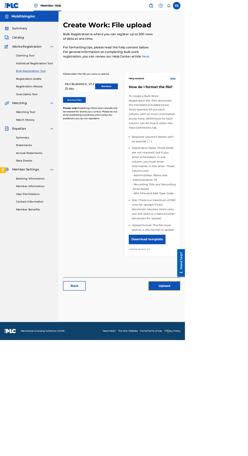
click at [235, 379] on button "Upload" at bounding box center [220, 383] width 43 height 13
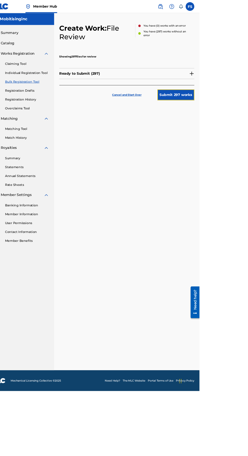
click at [227, 110] on button "Submit 297 works" at bounding box center [220, 110] width 43 height 13
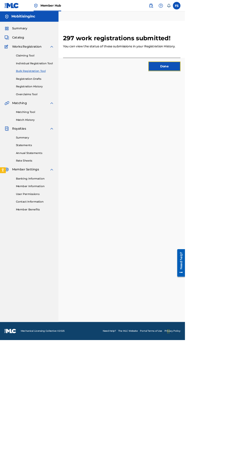
click at [221, 89] on button "Done" at bounding box center [220, 89] width 43 height 13
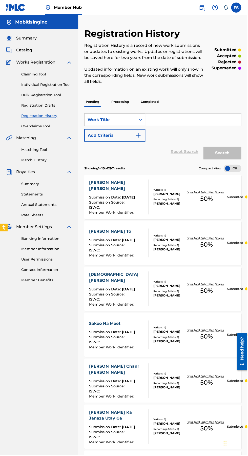
click at [55, 95] on link "Bulk Registration Tool" at bounding box center [46, 95] width 51 height 5
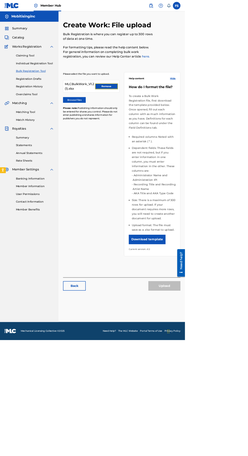
click at [137, 116] on button "Remove" at bounding box center [143, 116] width 30 height 8
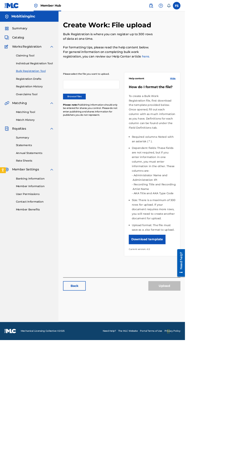
click at [215, 259] on li "Dependent fields: These fields are not required, but if you enter information i…" at bounding box center [206, 231] width 59 height 70
click at [207, 316] on button "Download template" at bounding box center [197, 321] width 49 height 13
click at [106, 129] on label "Browse Files" at bounding box center [100, 130] width 30 height 8
click at [0, 0] on input "Browse Files" at bounding box center [0, 0] width 0 height 0
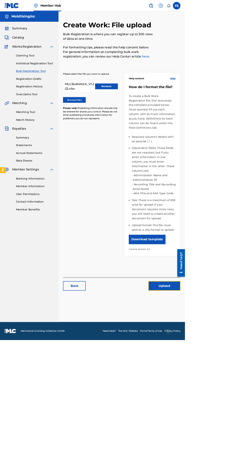
click at [228, 379] on button "Upload" at bounding box center [220, 383] width 43 height 13
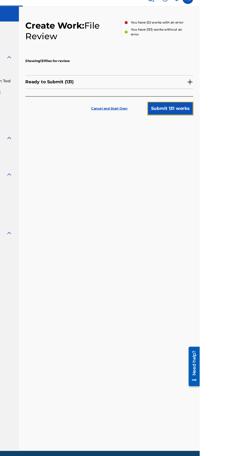
click at [229, 111] on button "Submit 131 works" at bounding box center [220, 110] width 43 height 13
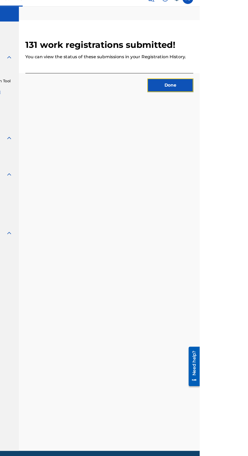
click at [231, 92] on button "Done" at bounding box center [220, 89] width 43 height 13
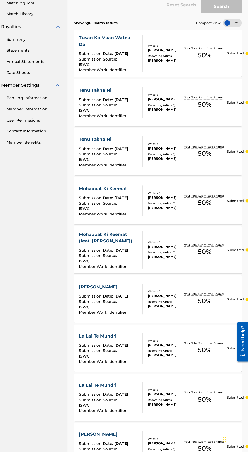
scroll to position [197, 0]
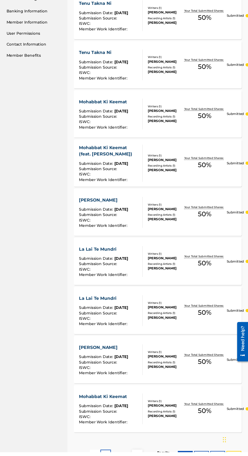
click at [235, 456] on button "100" at bounding box center [235, 459] width 14 height 8
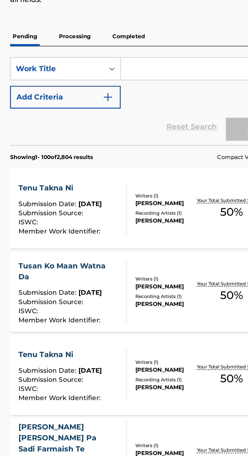
scroll to position [0, 0]
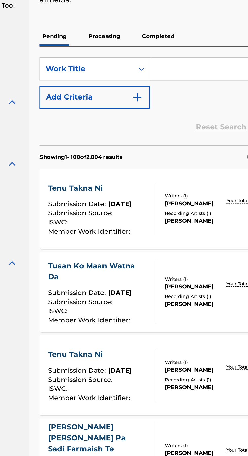
click at [177, 202] on div "[PERSON_NAME]" at bounding box center [170, 204] width 33 height 5
